Goal: Task Accomplishment & Management: Complete application form

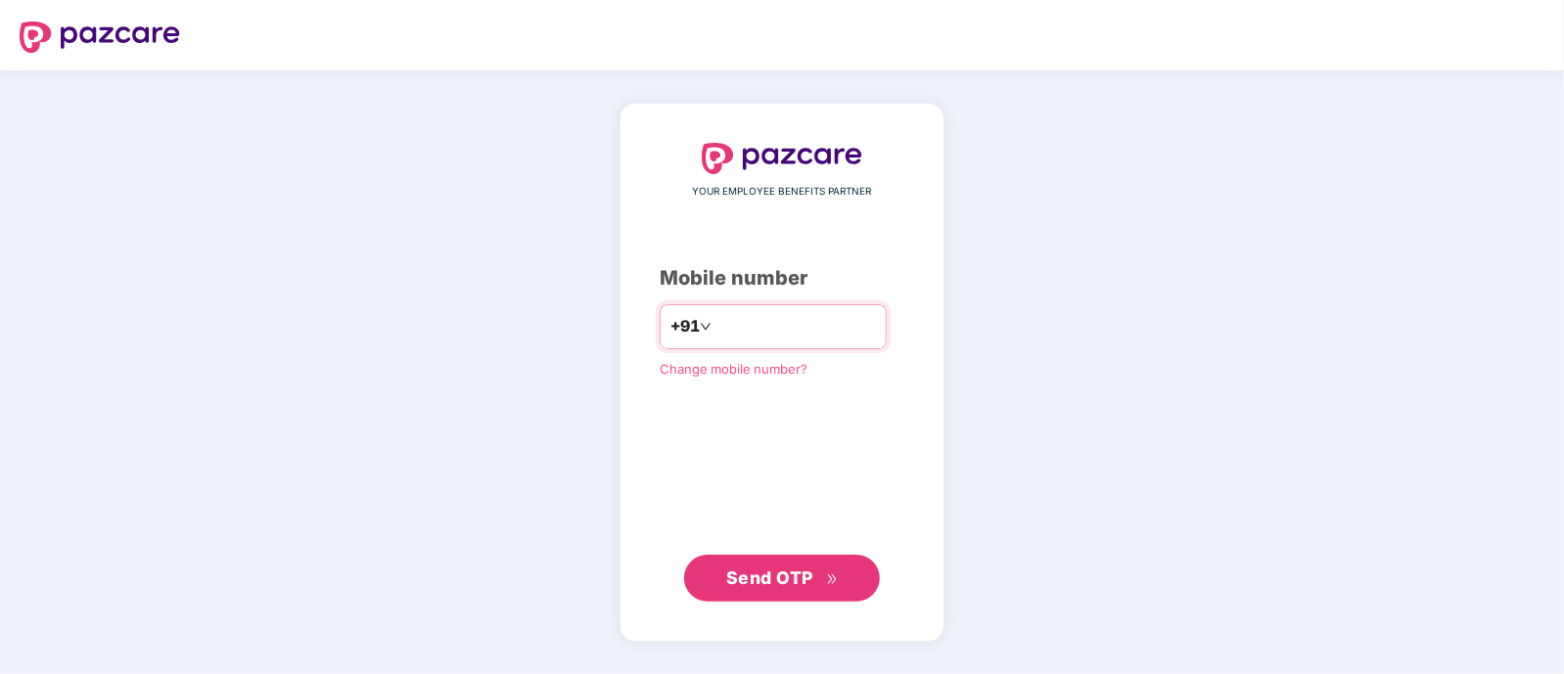
click at [808, 326] on input "number" at bounding box center [796, 326] width 161 height 31
type input "**********"
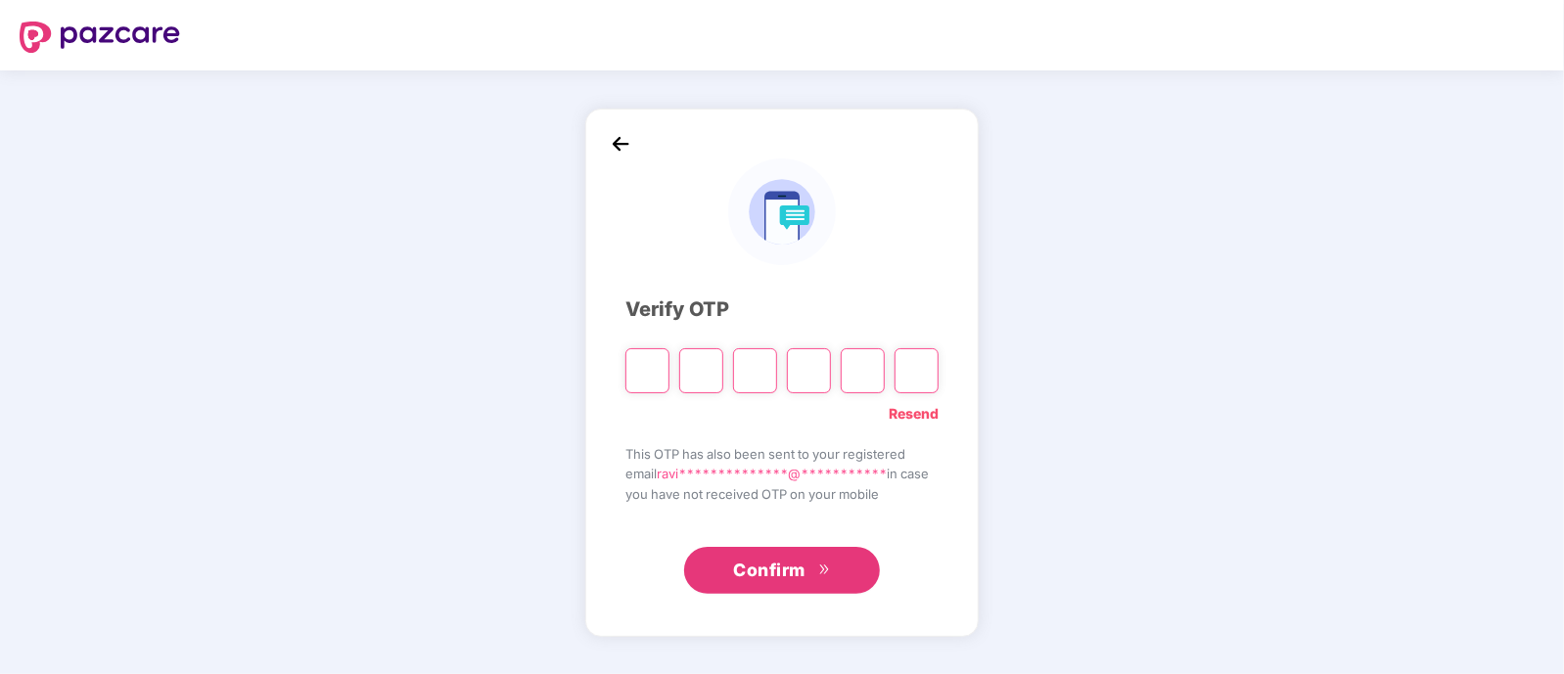
paste input "*"
type input "*"
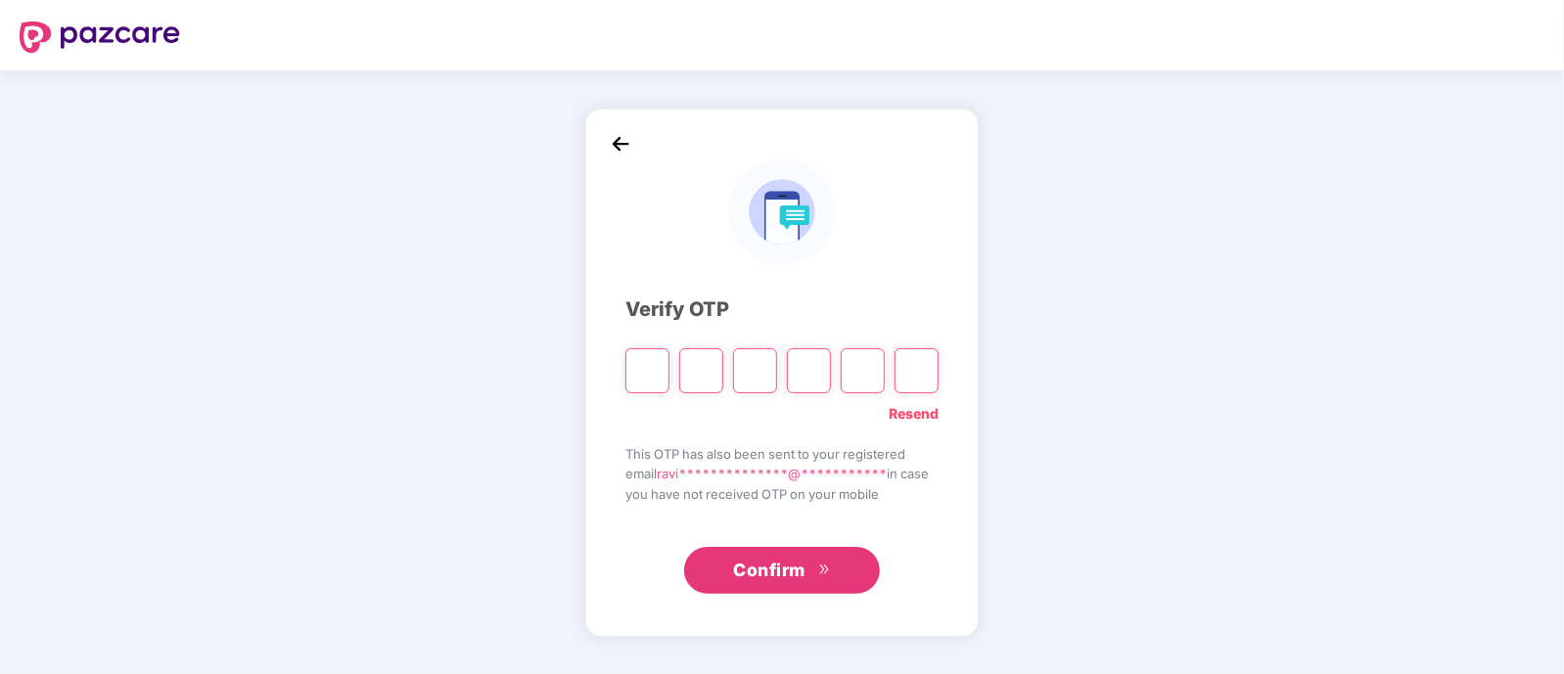
type input "*"
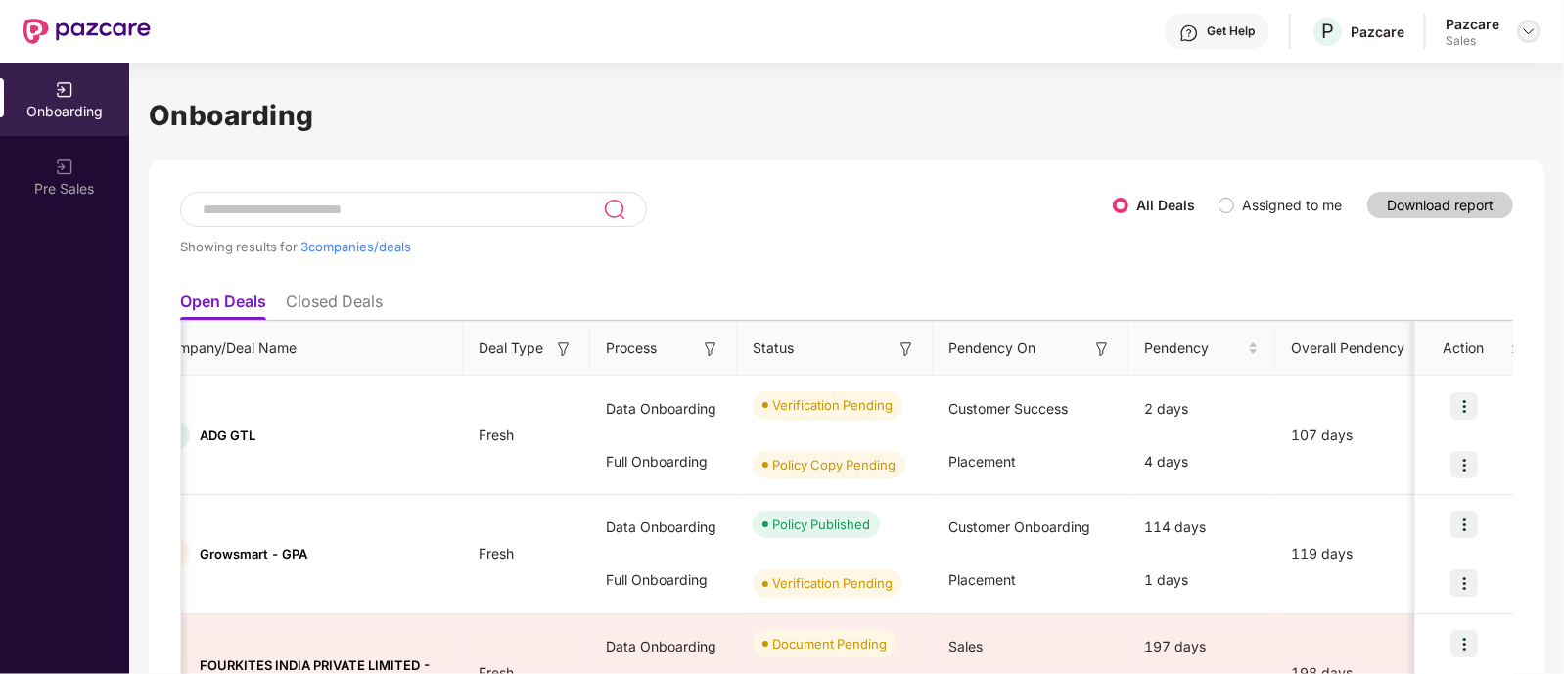
click at [1524, 30] on img at bounding box center [1529, 31] width 16 height 16
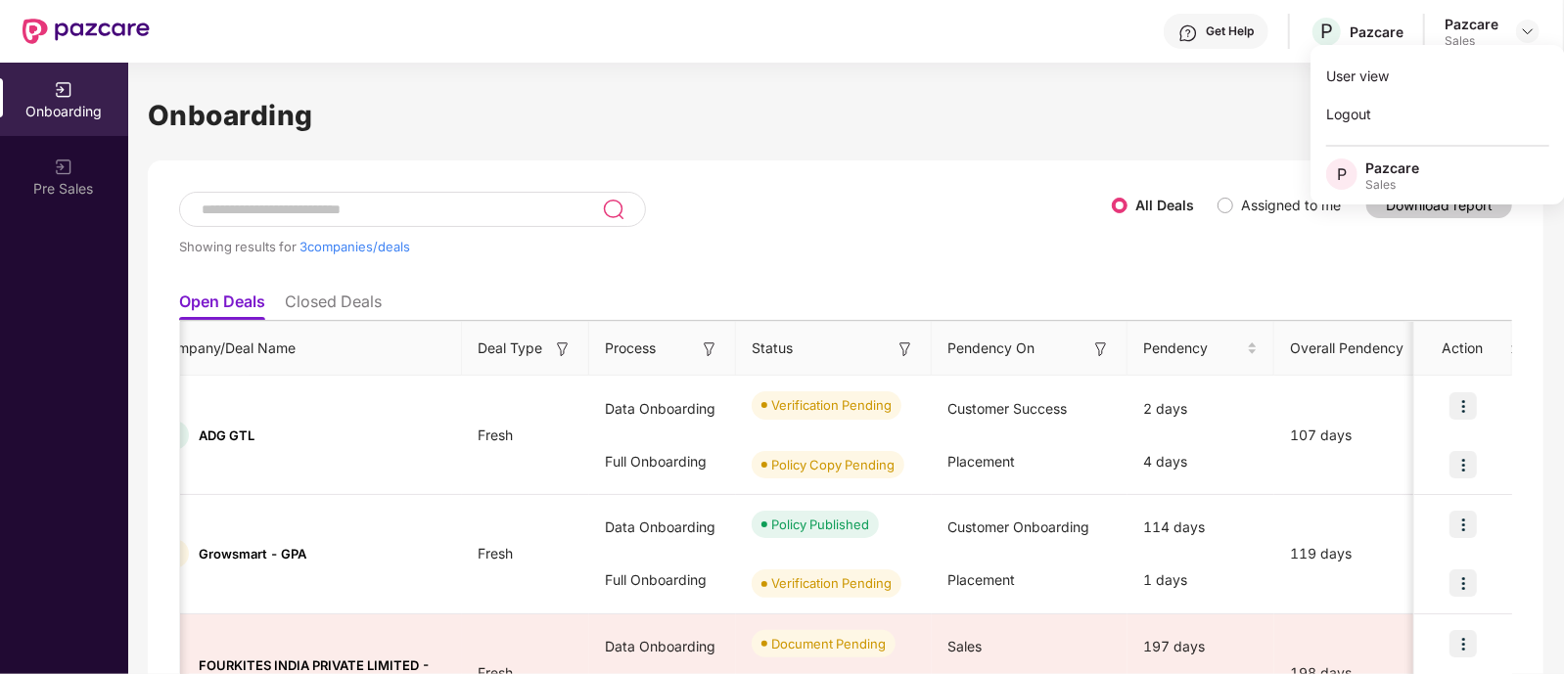
click at [936, 189] on div "Showing results for 3 companies/deals All Deals Assigned to me Download report …" at bounding box center [846, 484] width 1396 height 646
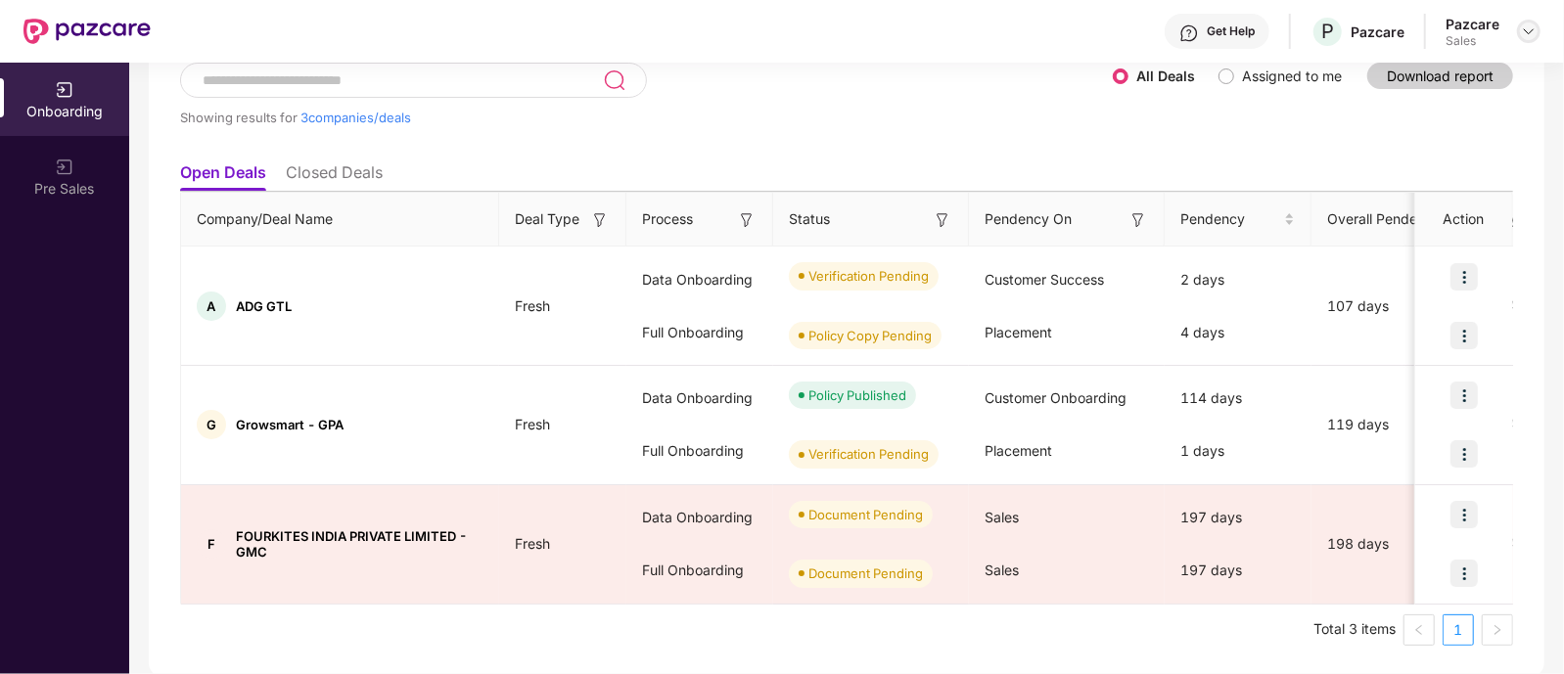
click at [1529, 39] on div at bounding box center [1528, 31] width 23 height 23
click at [1022, 162] on ul "Open Deals Closed Deals" at bounding box center [845, 172] width 1333 height 39
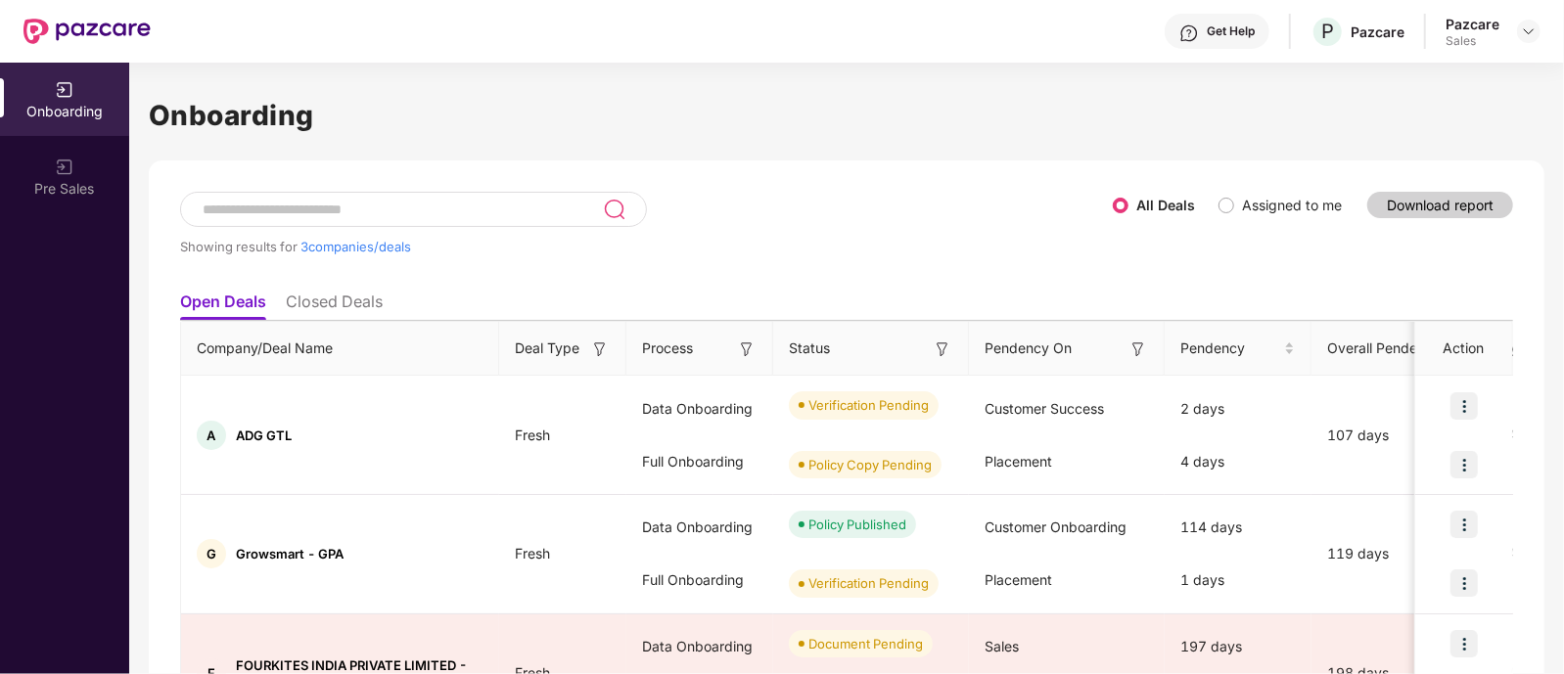
click at [935, 332] on th "Status" at bounding box center [871, 349] width 196 height 54
